Goal: Transaction & Acquisition: Purchase product/service

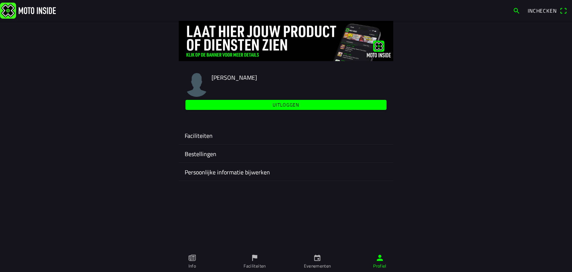
click at [323, 258] on link "Evenementen" at bounding box center [317, 261] width 63 height 21
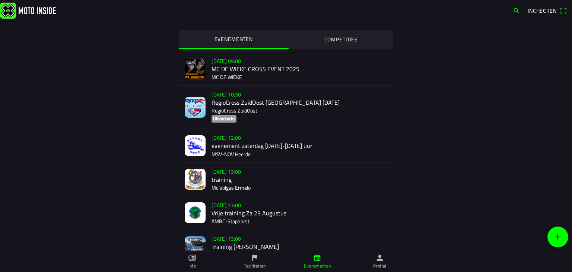
click at [255, 258] on ion-label "Faciliteiten" at bounding box center [254, 265] width 22 height 7
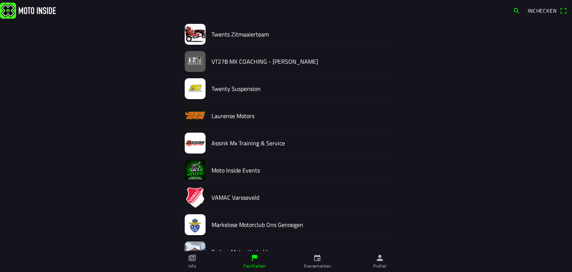
scroll to position [937, 0]
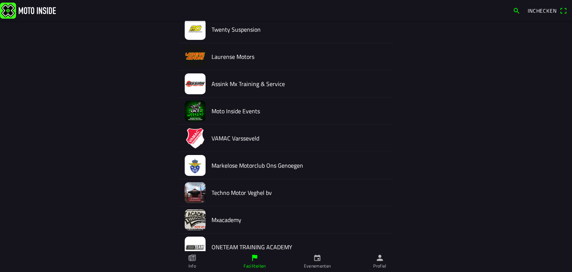
click at [219, 135] on h2 "VAMAC Varsseveld" at bounding box center [299, 138] width 176 height 7
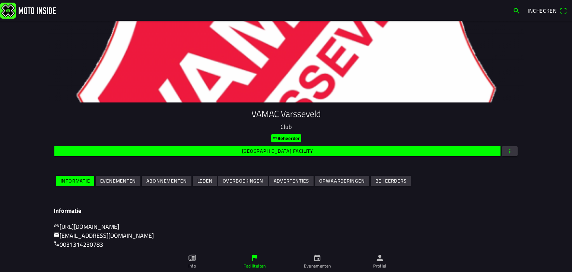
click at [0, 0] on slot "Evenementen" at bounding box center [0, 0] width 0 height 0
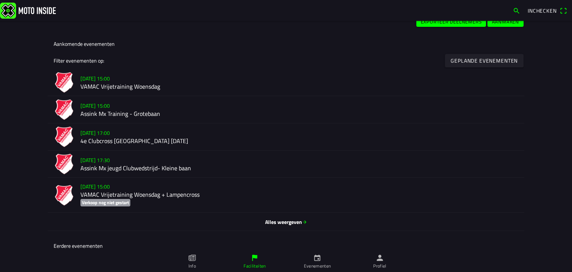
scroll to position [186, 0]
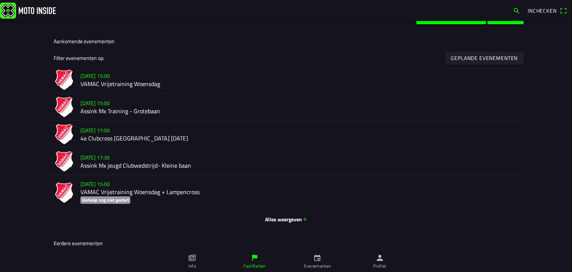
click at [293, 218] on span "Alles weergeven" at bounding box center [286, 220] width 465 height 8
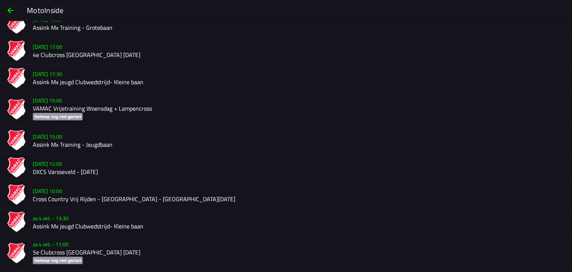
scroll to position [76, 0]
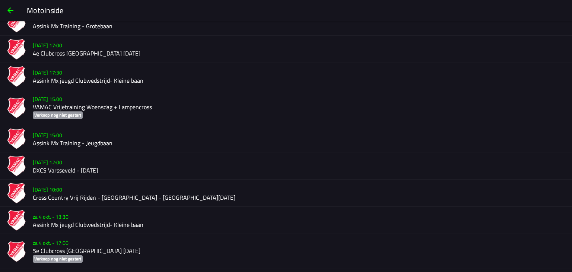
click at [92, 168] on h2 "DXCS Varsseveld - [DATE]" at bounding box center [299, 170] width 533 height 7
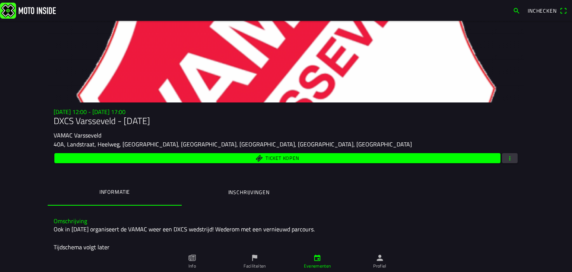
click at [242, 194] on ion-label "Inschrijvingen" at bounding box center [248, 192] width 41 height 8
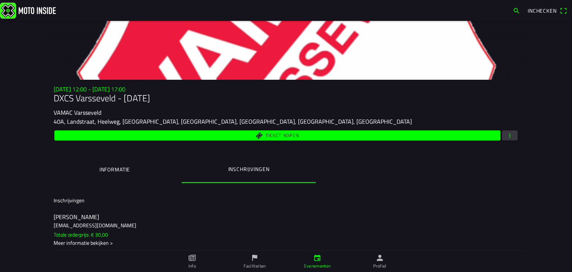
scroll to position [26, 0]
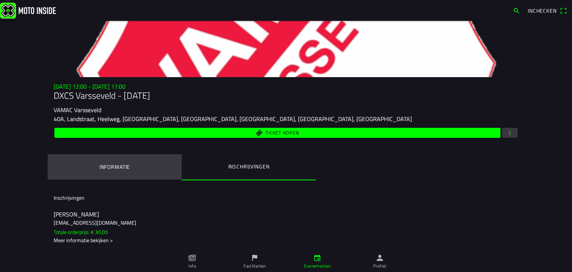
click at [108, 168] on ion-label "Informatie" at bounding box center [114, 167] width 31 height 8
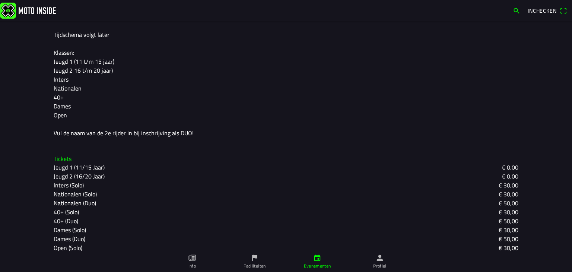
scroll to position [175, 0]
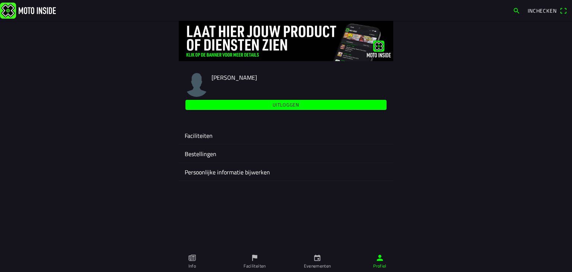
click at [255, 258] on icon "flag" at bounding box center [255, 258] width 8 height 8
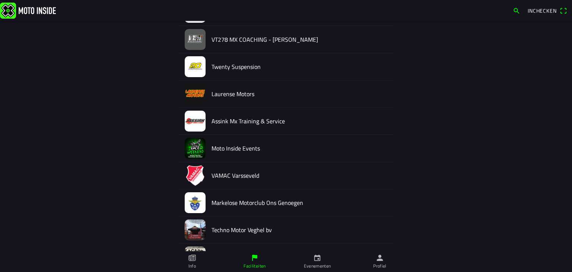
scroll to position [928, 0]
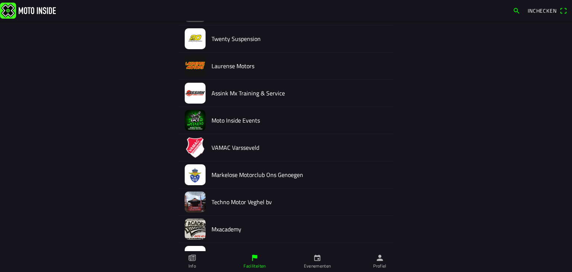
click at [219, 146] on h2 "VAMAC Varsseveld" at bounding box center [299, 147] width 176 height 7
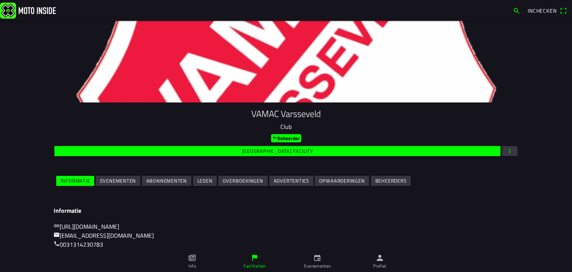
click at [0, 0] on slot "Evenementen" at bounding box center [0, 0] width 0 height 0
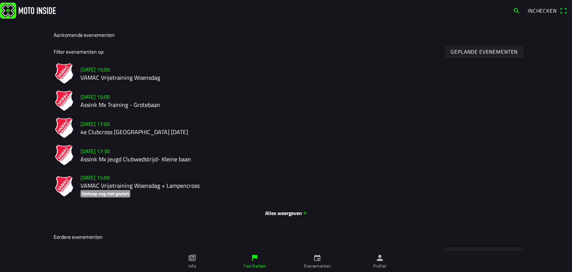
scroll to position [194, 0]
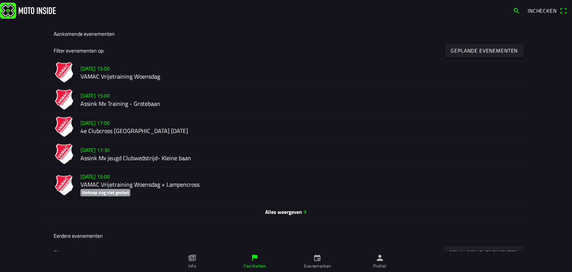
click at [119, 107] on h2 "Assink Mx Training - Grotebaan" at bounding box center [299, 104] width 438 height 7
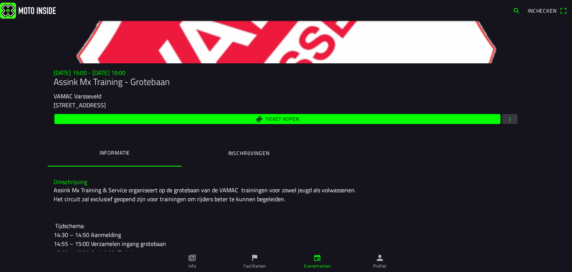
scroll to position [39, 0]
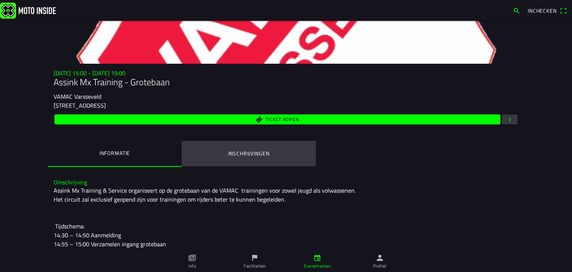
click at [259, 154] on ion-label "Inschrijvingen" at bounding box center [248, 153] width 41 height 8
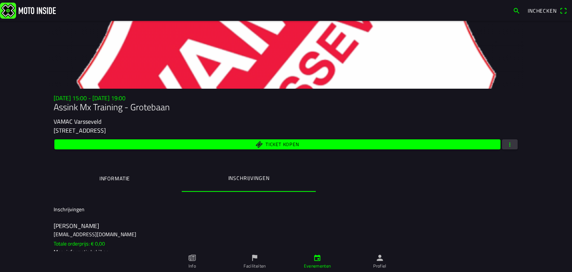
scroll to position [10, 0]
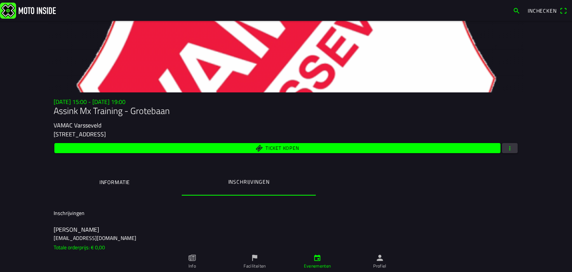
click at [472, 141] on div "Ticket kopen" at bounding box center [286, 147] width 465 height 13
click at [471, 149] on span "Ticket kopen" at bounding box center [277, 148] width 437 height 10
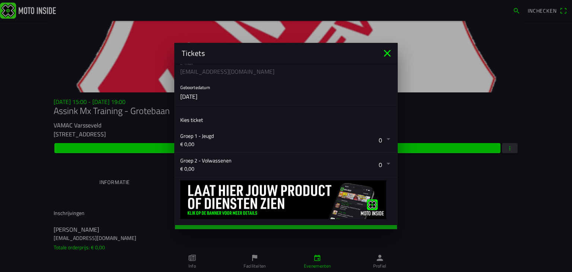
scroll to position [87, 0]
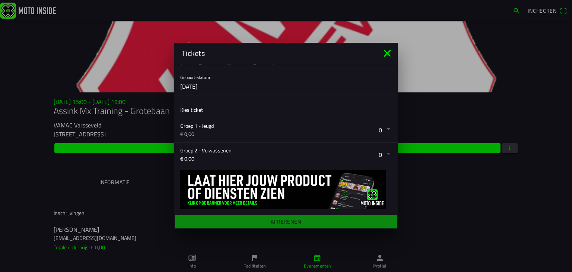
click at [375, 155] on button "button" at bounding box center [288, 155] width 217 height 24
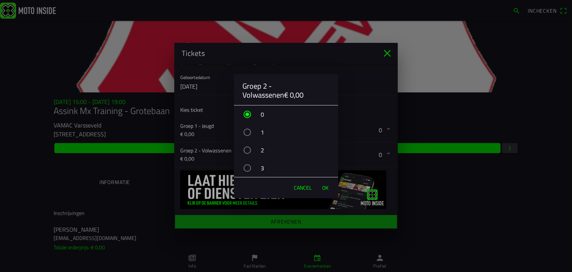
click at [247, 130] on div "button" at bounding box center [246, 131] width 7 height 7
click at [326, 185] on span "OK" at bounding box center [325, 187] width 6 height 7
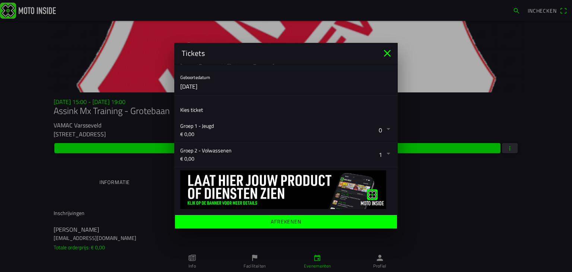
click at [326, 221] on span "Afrekenen" at bounding box center [286, 221] width 210 height 13
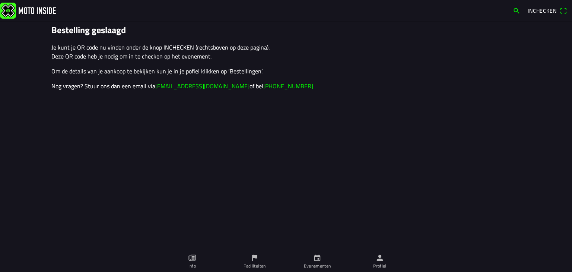
click at [314, 258] on icon "calendar" at bounding box center [317, 258] width 6 height 6
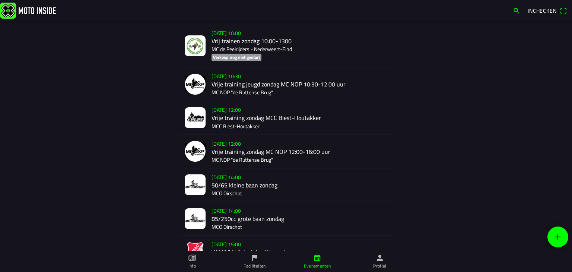
scroll to position [481, 0]
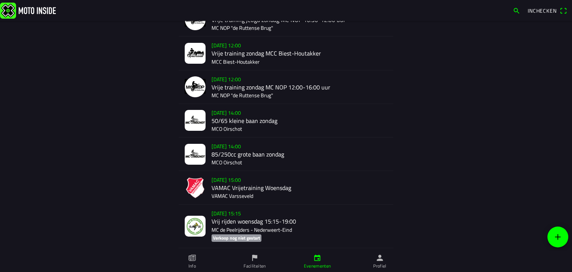
click at [253, 193] on div "[DATE] 15:00 VAMAC Vrijetraining Woensdag VAMAC Varsseveld" at bounding box center [299, 187] width 176 height 33
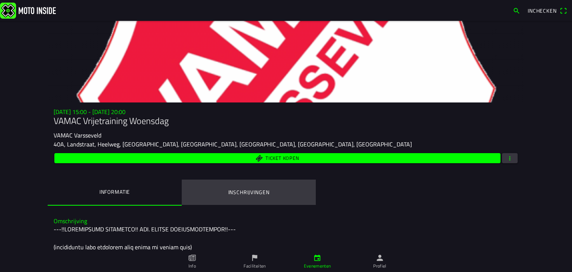
click at [251, 192] on ion-label "Inschrijvingen" at bounding box center [248, 192] width 41 height 8
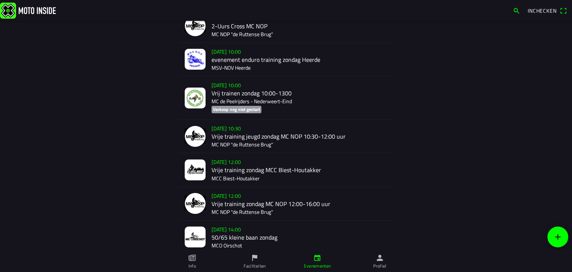
scroll to position [799, 0]
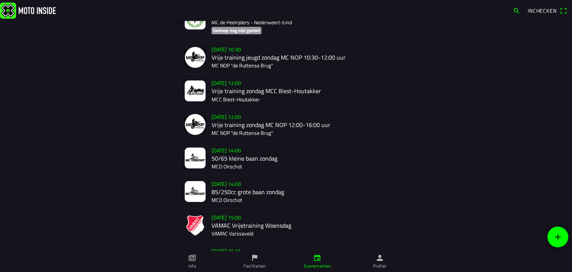
click at [259, 258] on ion-label "Faciliteiten" at bounding box center [254, 265] width 22 height 7
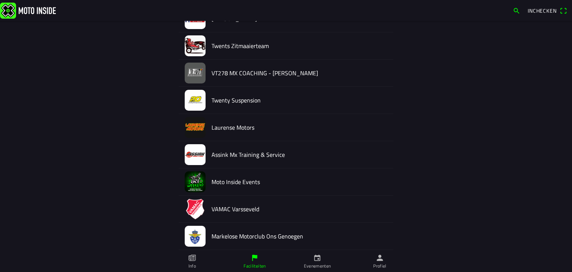
scroll to position [904, 0]
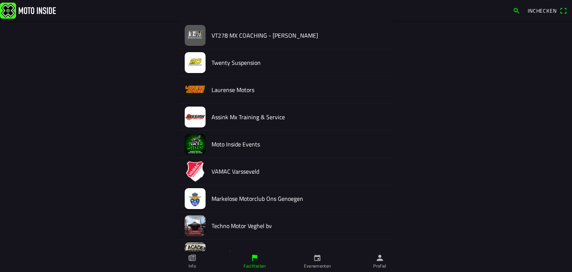
click at [335, 169] on h2 "VAMAC Varsseveld" at bounding box center [299, 171] width 176 height 7
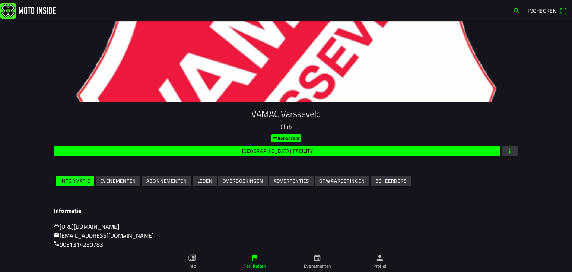
click at [0, 0] on slot "Evenementen" at bounding box center [0, 0] width 0 height 0
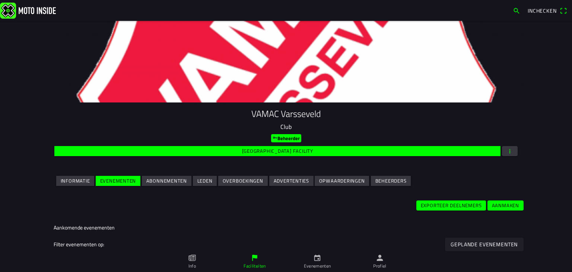
click at [0, 0] on slot "Geplande evenementen" at bounding box center [0, 0] width 0 height 0
drag, startPoint x: 571, startPoint y: 111, endPoint x: 570, endPoint y: 192, distance: 81.9
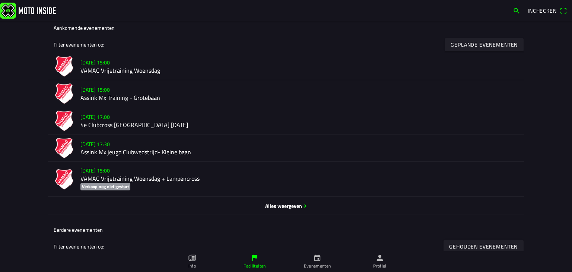
scroll to position [204, 0]
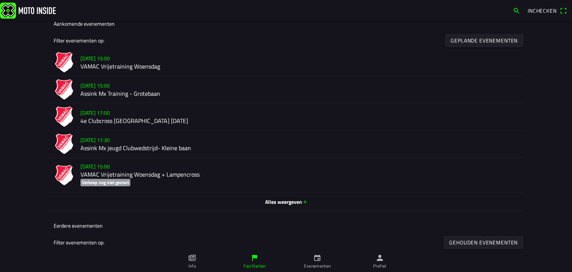
click at [304, 203] on icon "arrow forward" at bounding box center [304, 201] width 5 height 5
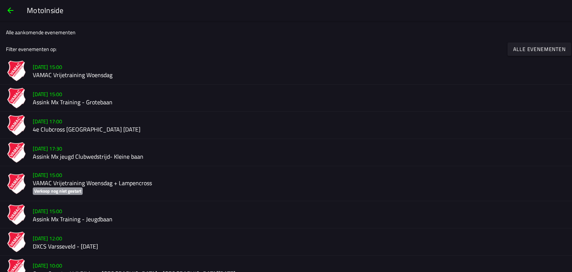
click at [90, 247] on h2 "DXCS Varsseveld - [DATE]" at bounding box center [299, 246] width 533 height 7
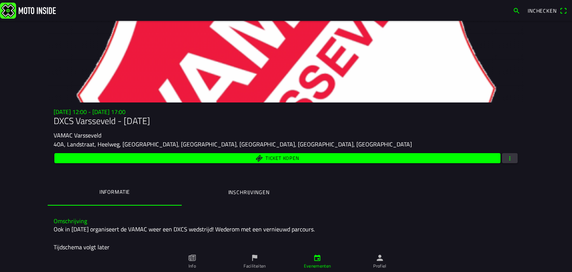
click at [434, 157] on span "Ticket kopen" at bounding box center [277, 158] width 437 height 10
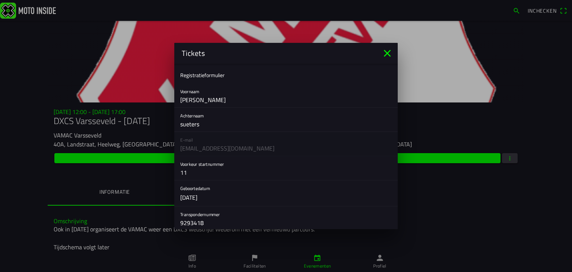
click at [386, 52] on icon "close" at bounding box center [387, 53] width 7 height 7
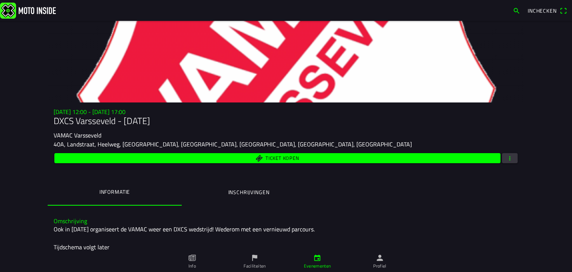
click at [250, 188] on ion-label "Inschrijvingen" at bounding box center [248, 192] width 41 height 8
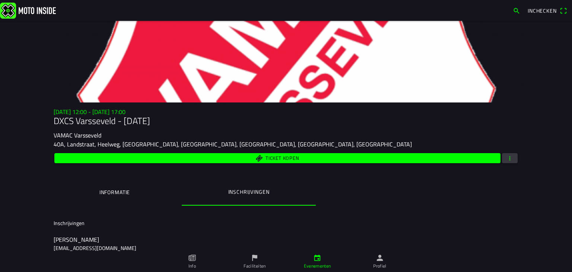
click at [102, 246] on h3 "[EMAIL_ADDRESS][DOMAIN_NAME]" at bounding box center [286, 248] width 465 height 8
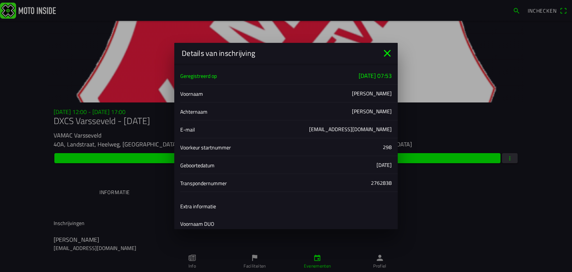
click at [391, 137] on div "E-mail [EMAIL_ADDRESS][DOMAIN_NAME]" at bounding box center [288, 129] width 217 height 18
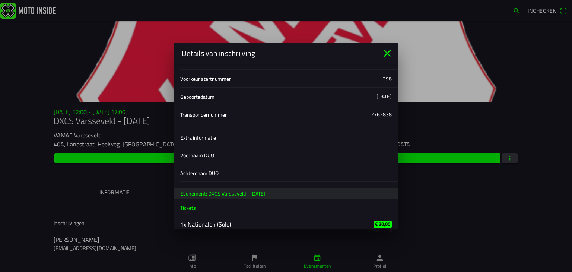
scroll to position [76, 0]
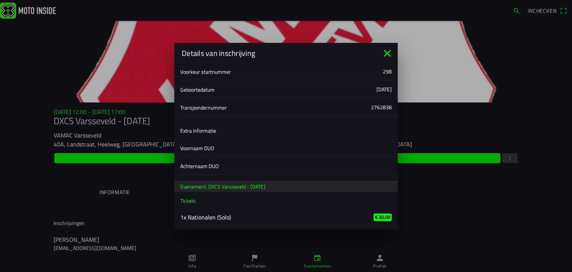
click at [387, 56] on icon "close" at bounding box center [387, 53] width 12 height 12
